Goal: Transaction & Acquisition: Purchase product/service

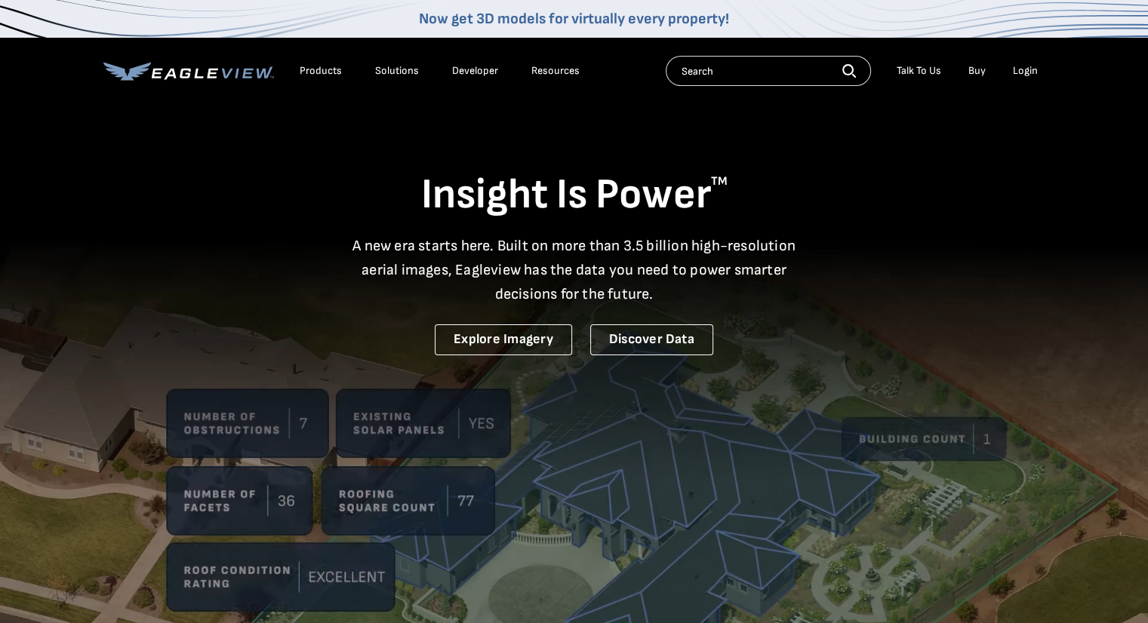
click at [1034, 70] on div "Login" at bounding box center [1025, 71] width 25 height 14
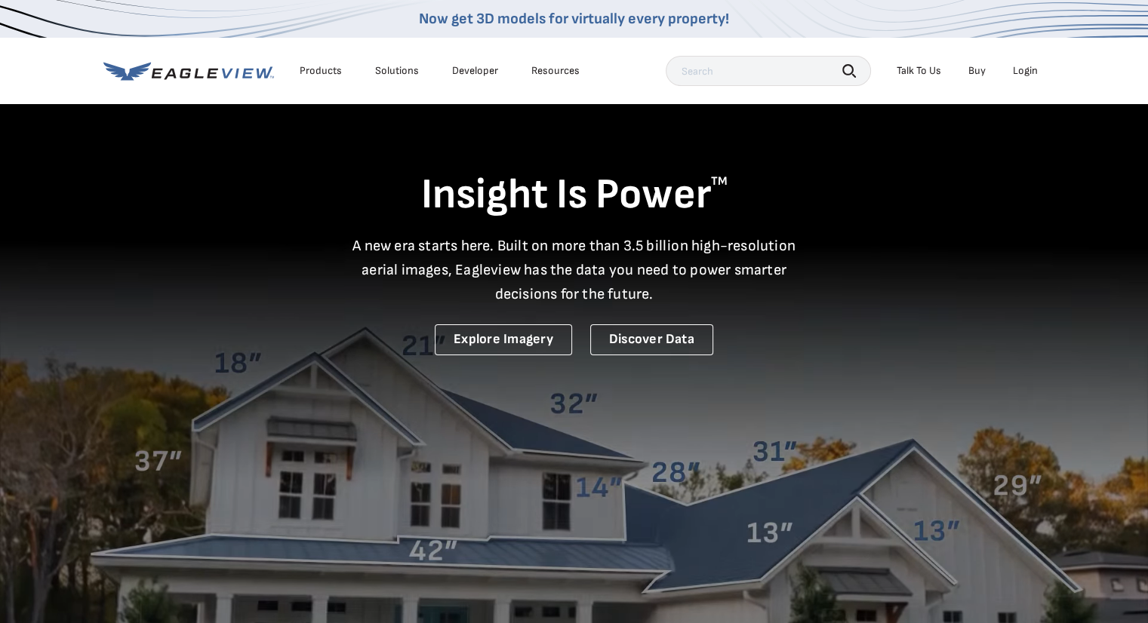
click at [1027, 76] on div "Login" at bounding box center [1025, 71] width 25 height 14
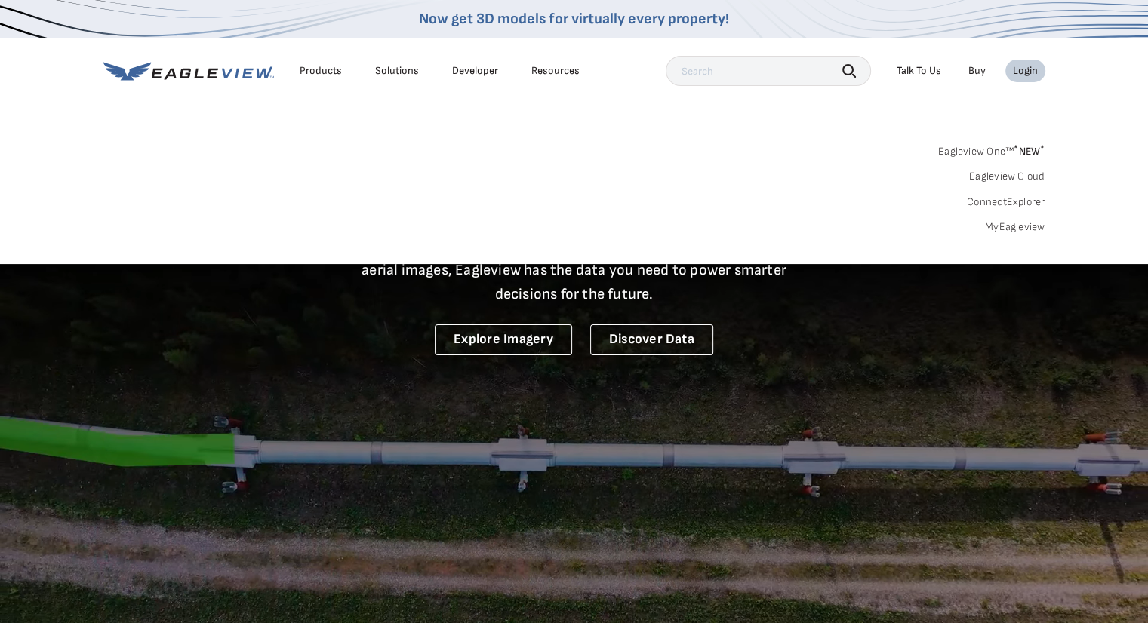
click at [1019, 70] on div "Login" at bounding box center [1025, 71] width 25 height 14
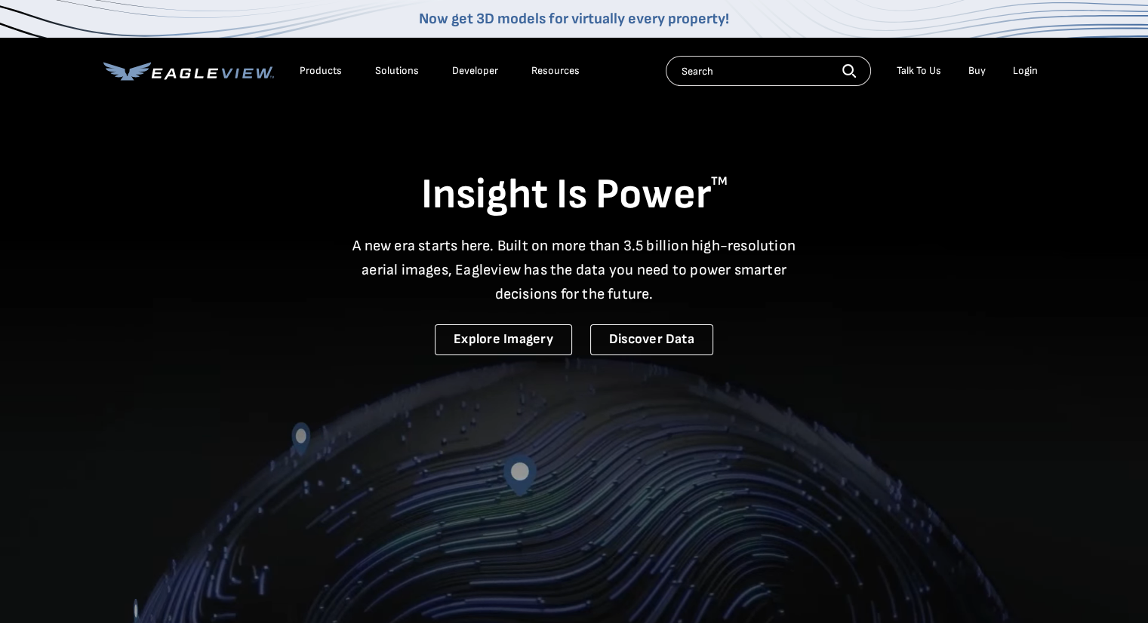
click at [1017, 71] on div "Login" at bounding box center [1025, 71] width 25 height 14
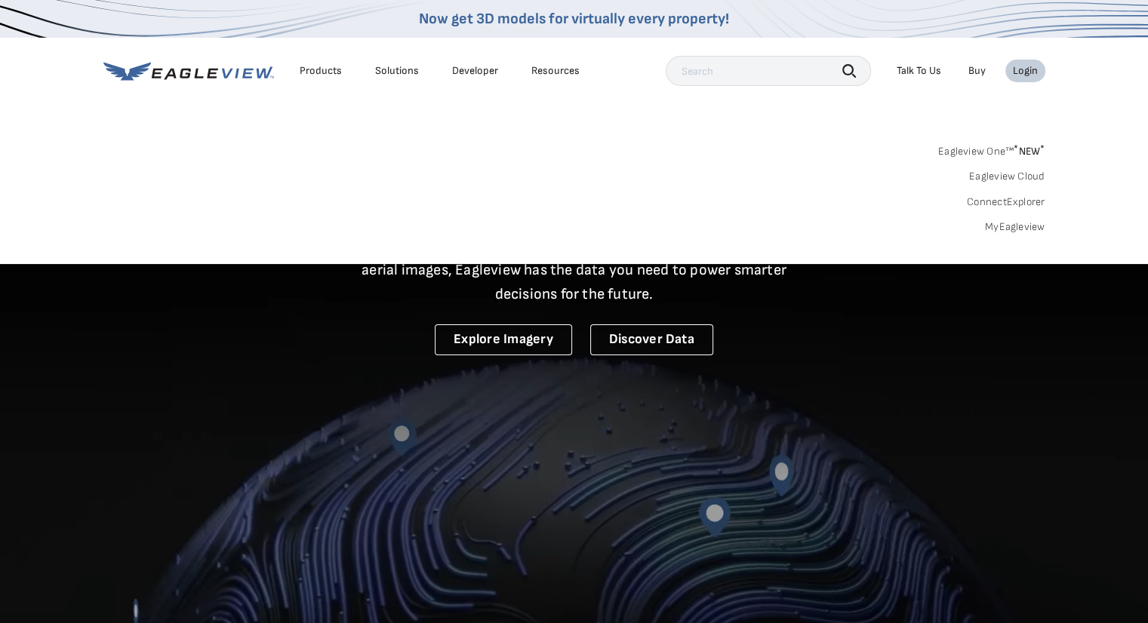
click at [1010, 227] on link "MyEagleview" at bounding box center [1015, 227] width 60 height 14
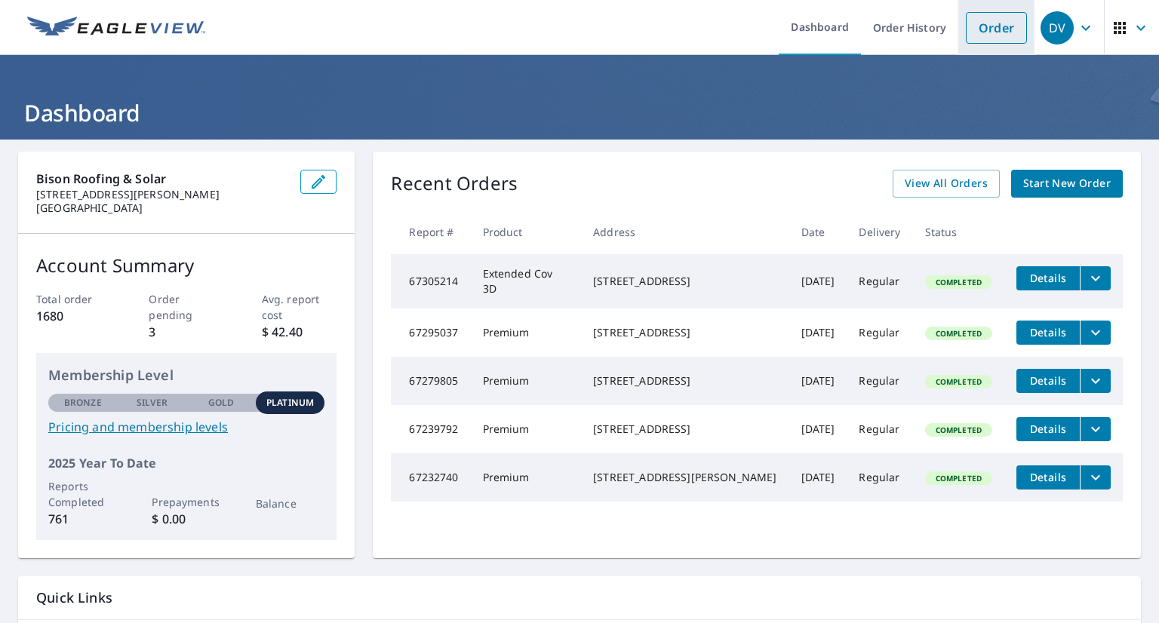
click at [1011, 29] on link "Order" at bounding box center [996, 28] width 61 height 32
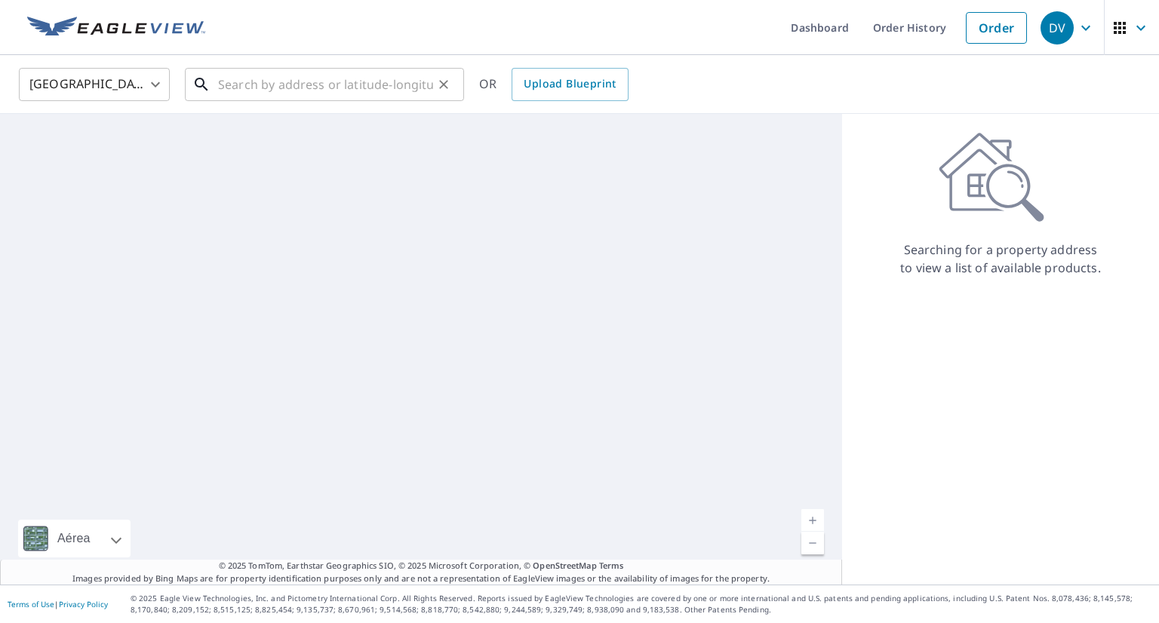
click at [286, 79] on input "text" at bounding box center [325, 84] width 215 height 42
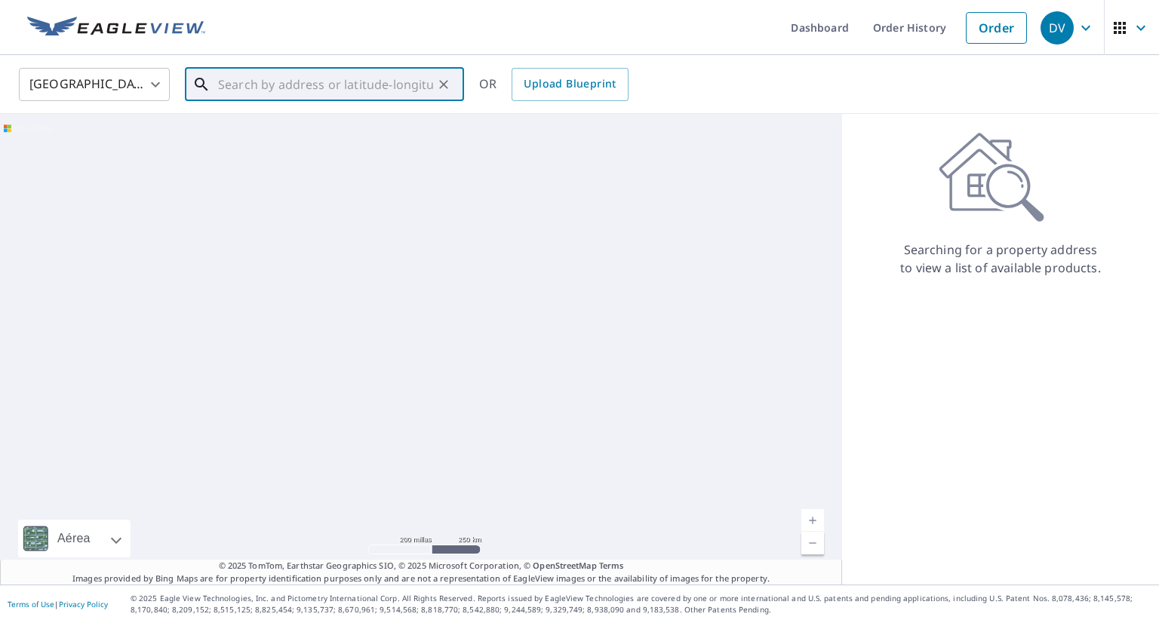
paste input "188 Truxton Dr"
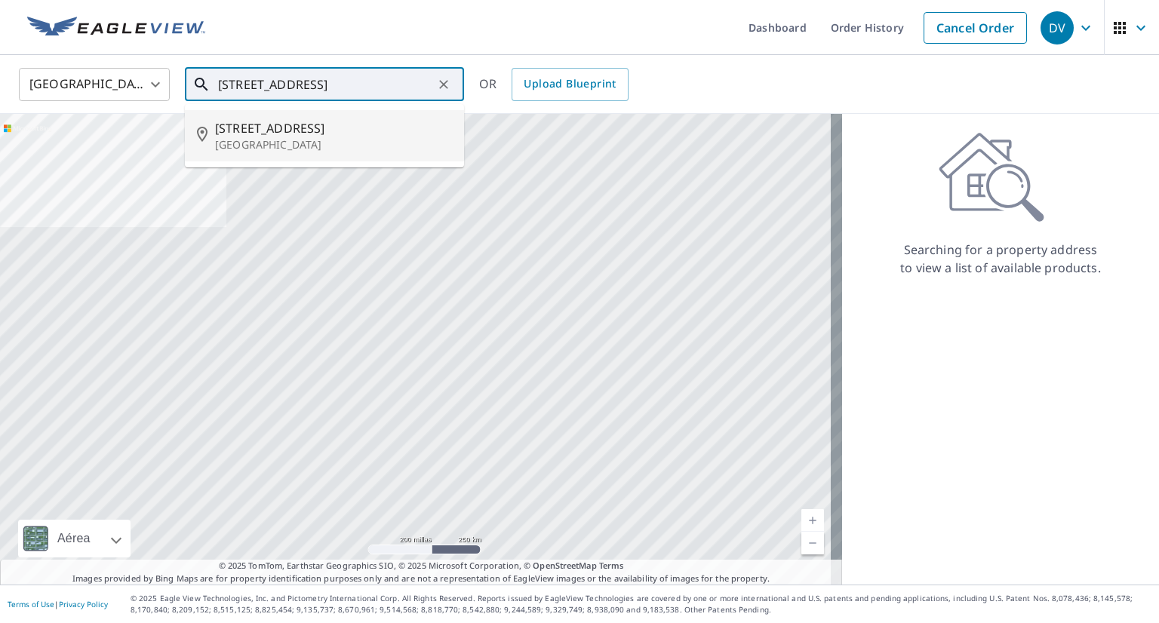
click at [323, 137] on p "Miami, FL 33166" at bounding box center [333, 144] width 237 height 15
type input "188 Truxton Dr Miami, FL 33166"
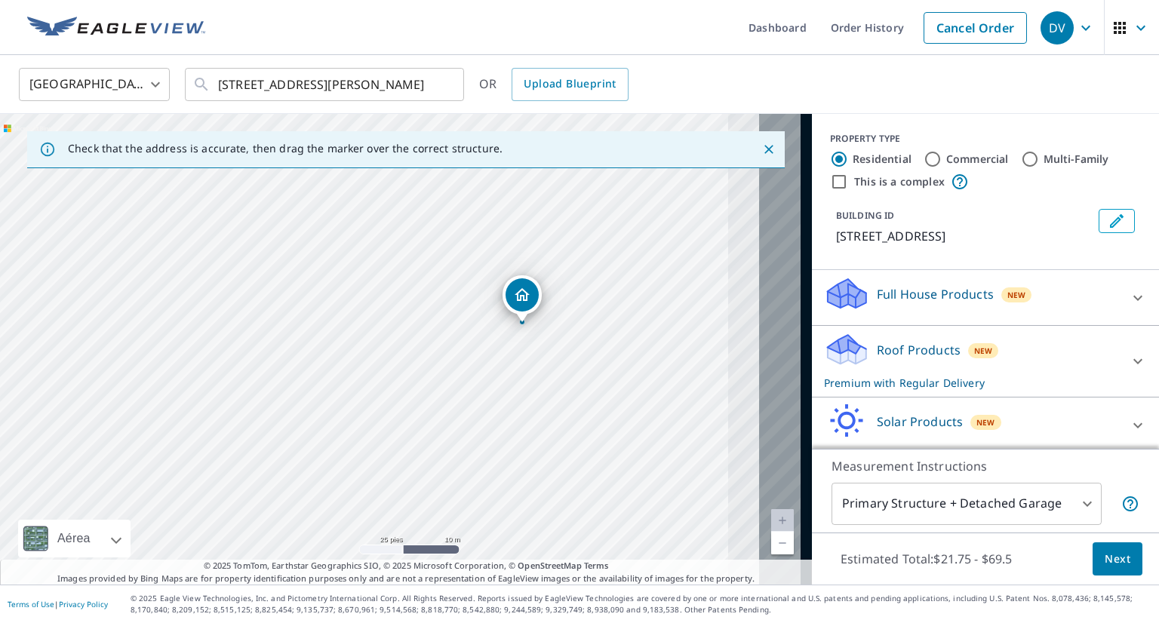
drag, startPoint x: 655, startPoint y: 429, endPoint x: 507, endPoint y: 429, distance: 147.9
click at [507, 429] on div "188 Truxton Dr Miami Springs, FL 33166" at bounding box center [406, 349] width 812 height 471
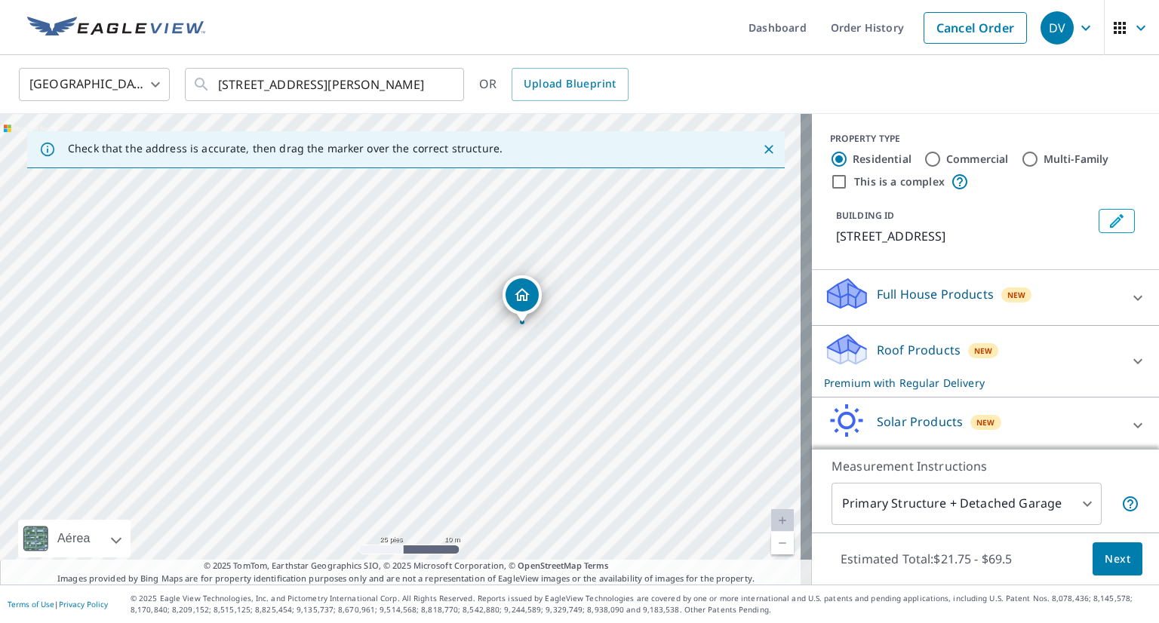
click at [901, 362] on div "Roof Products New Premium with Regular Delivery" at bounding box center [972, 361] width 296 height 59
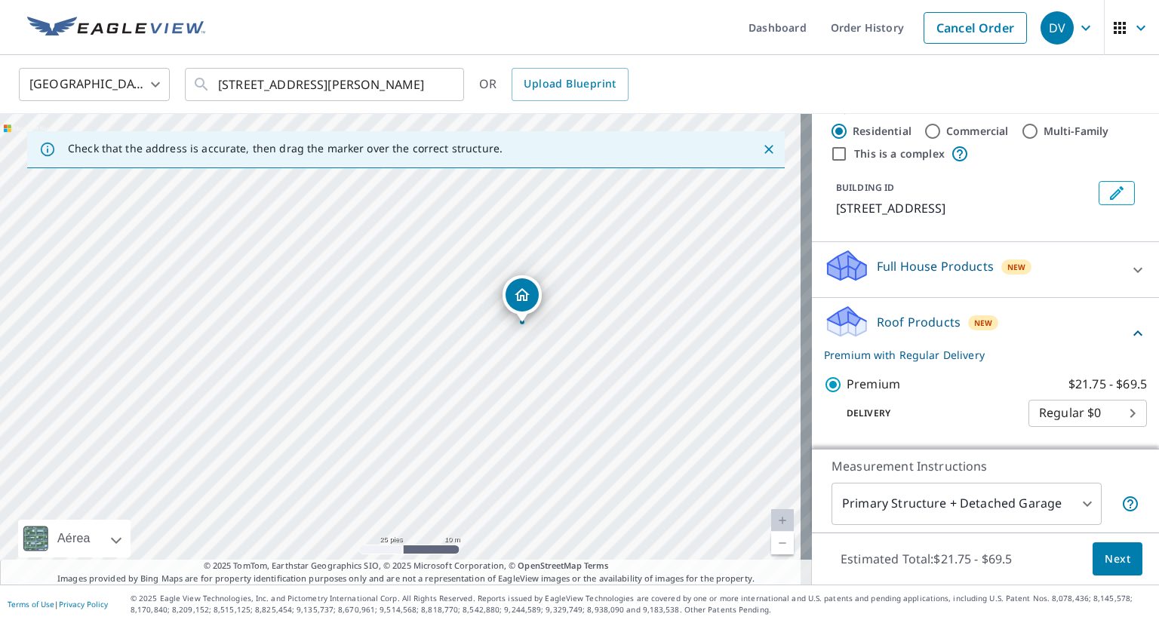
scroll to position [75, 0]
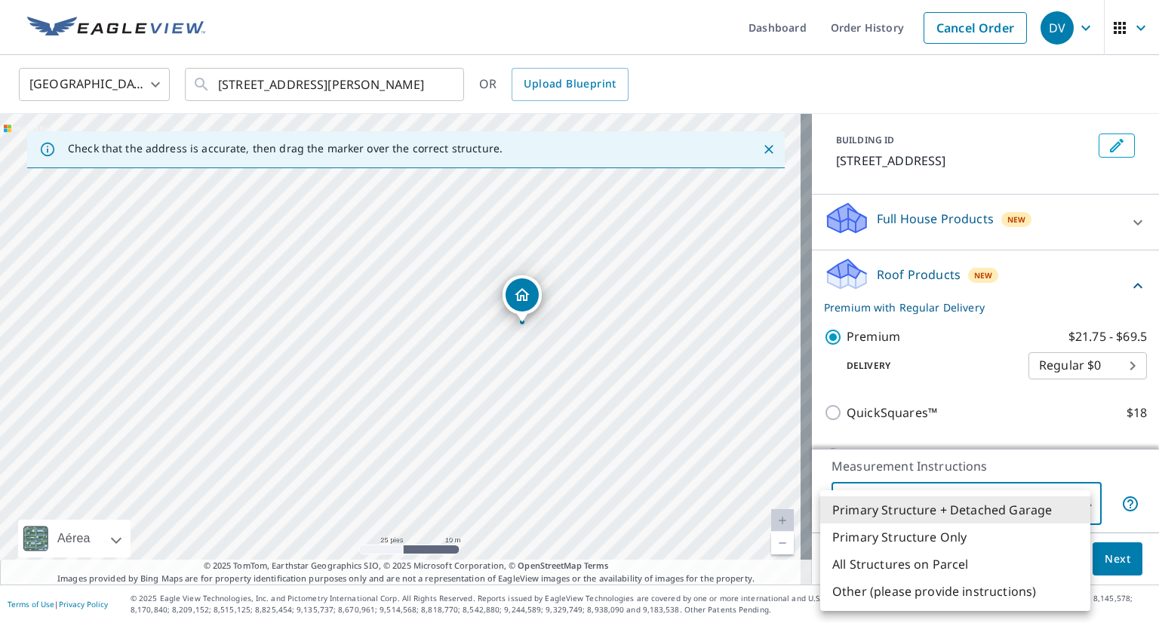
click at [957, 509] on body "DV DV Dashboard Order History Cancel Order DV United States US ​ 188 Truxton Dr…" at bounding box center [579, 311] width 1159 height 623
click at [927, 564] on li "All Structures on Parcel" at bounding box center [955, 564] width 270 height 27
type input "3"
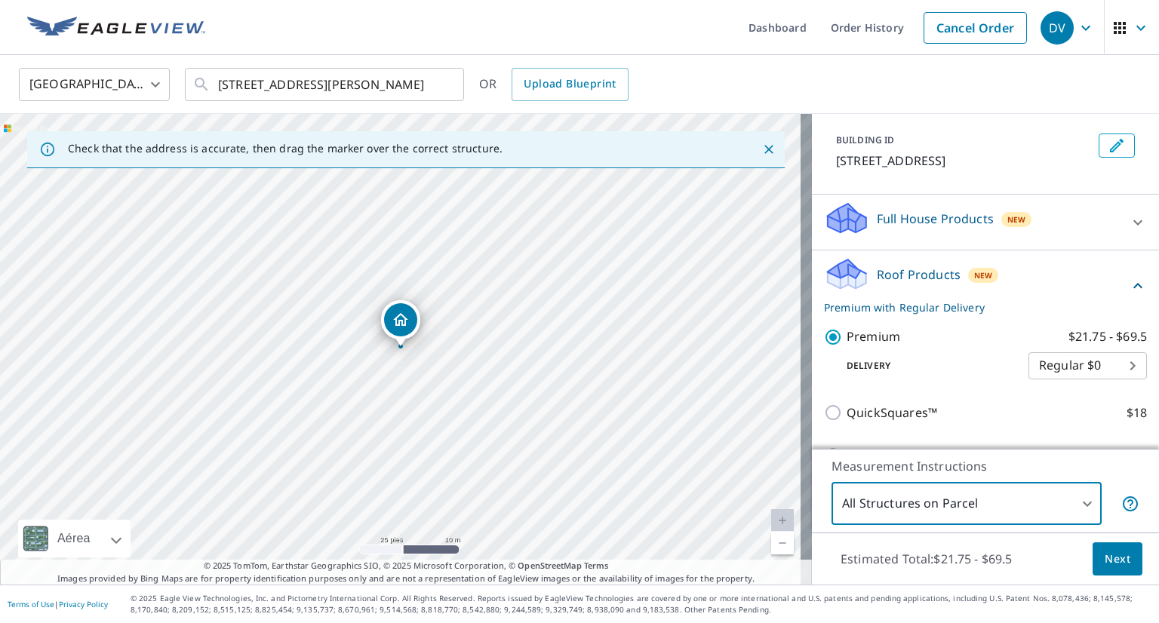
click at [1093, 558] on button "Next" at bounding box center [1118, 559] width 50 height 34
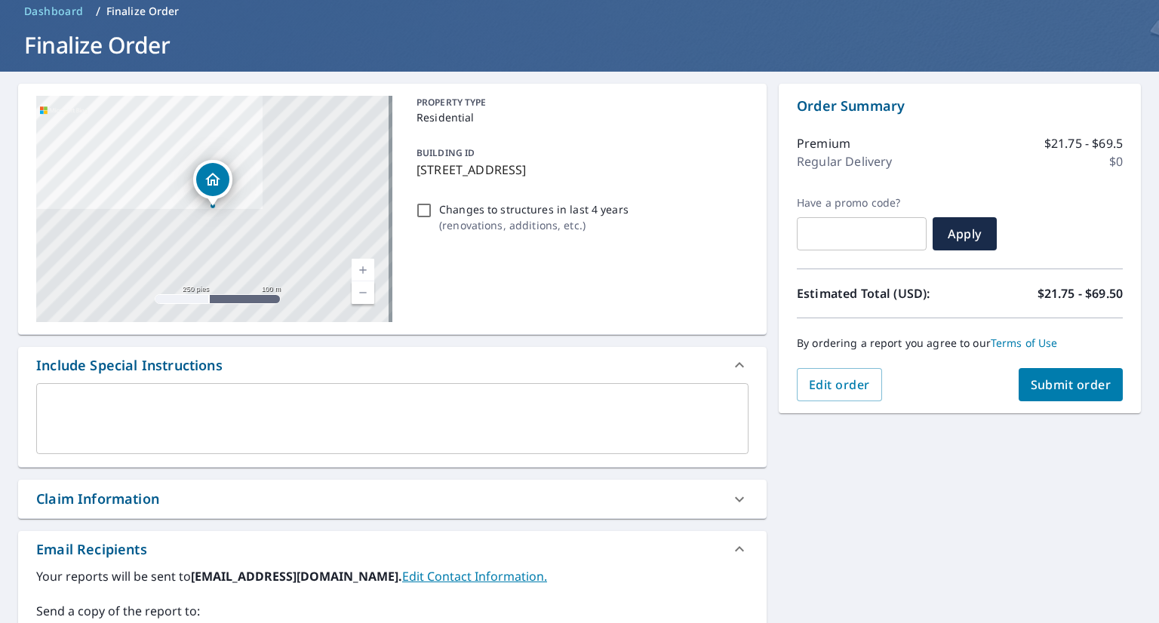
scroll to position [302, 0]
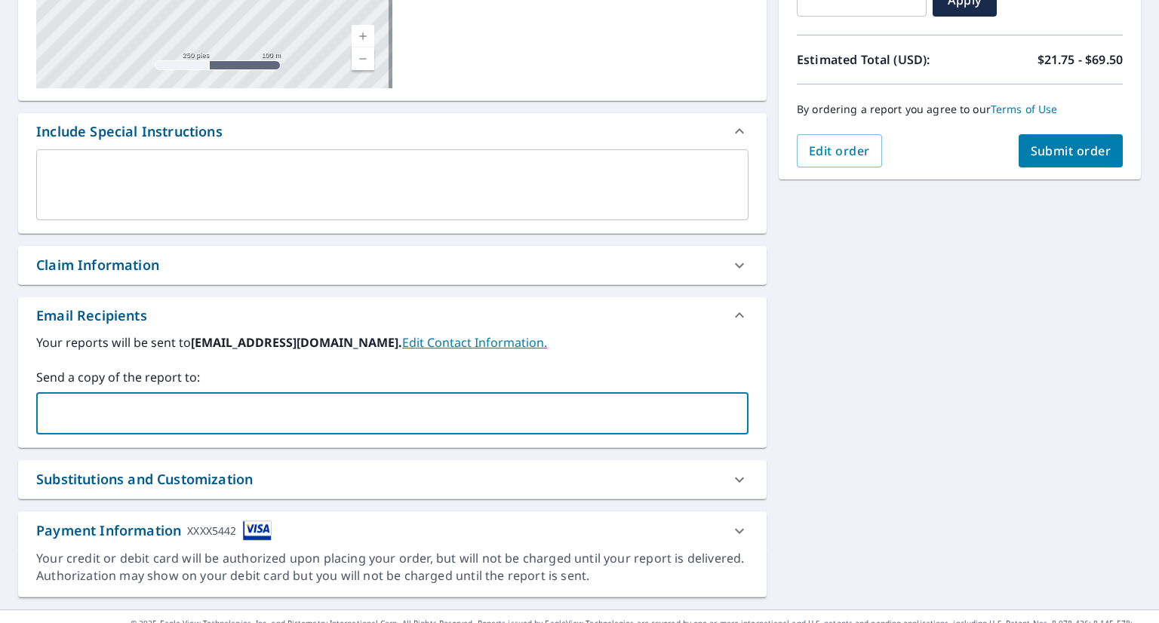
click at [202, 419] on input "text" at bounding box center [381, 413] width 676 height 29
type input "alejandro@bisonroofingandsolar.com"
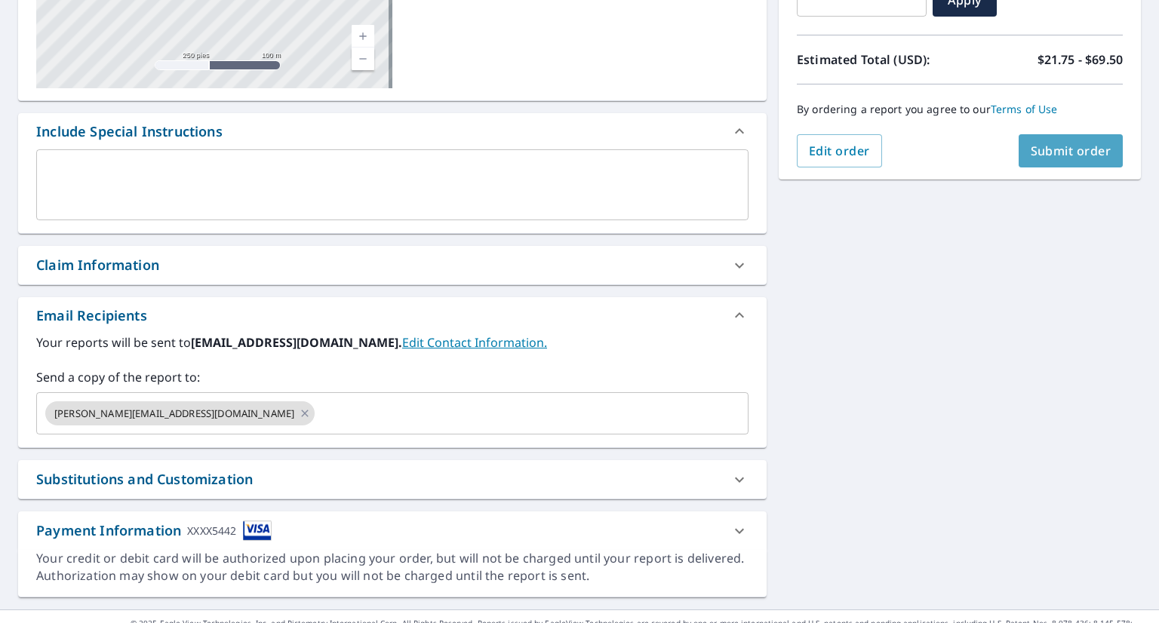
click at [1070, 146] on span "Submit order" at bounding box center [1071, 151] width 81 height 17
checkbox input "true"
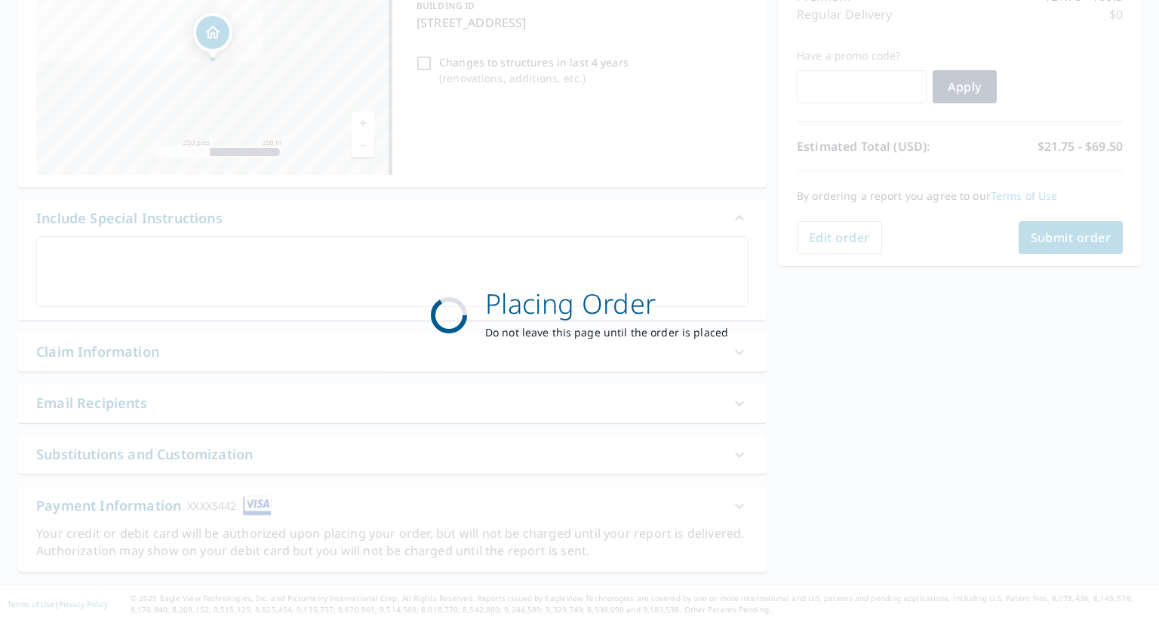
scroll to position [214, 0]
